Goal: Task Accomplishment & Management: Understand process/instructions

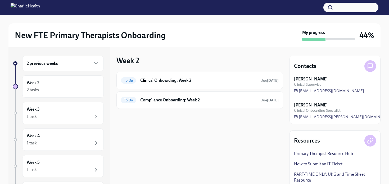
click at [77, 64] on div "2 previous weeks" at bounding box center [63, 63] width 73 height 6
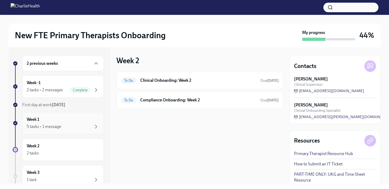
click at [58, 118] on div "Week 1 5 tasks • 1 message" at bounding box center [63, 122] width 73 height 13
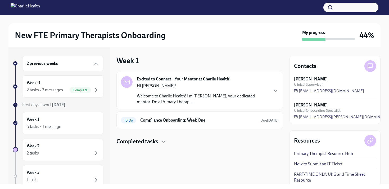
click at [191, 92] on div "Hi [PERSON_NAME]! Welcome to Charlie Health! I’m [PERSON_NAME], your dedicated …" at bounding box center [202, 94] width 131 height 22
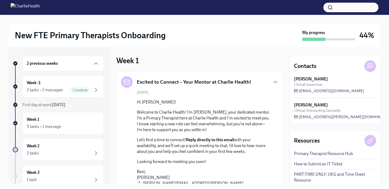
scroll to position [66, 0]
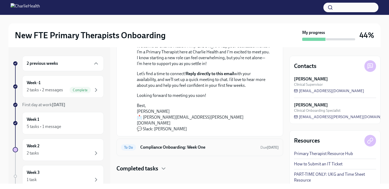
click at [187, 146] on div "To Do Compliance Onboarding: Week One Due [DATE]" at bounding box center [199, 146] width 167 height 17
click at [156, 144] on div "To Do Compliance Onboarding: Week One Due [DATE]" at bounding box center [200, 147] width 158 height 8
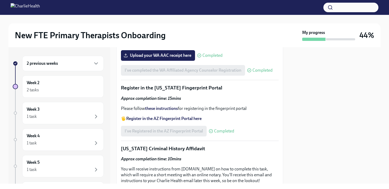
scroll to position [701, 0]
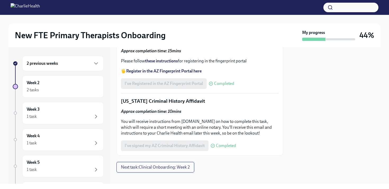
click at [148, 164] on button "Next task : Clinical Onboarding: Week 2" at bounding box center [155, 167] width 78 height 11
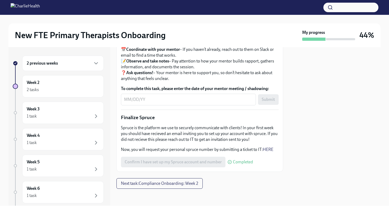
scroll to position [630, 0]
